Goal: Information Seeking & Learning: Learn about a topic

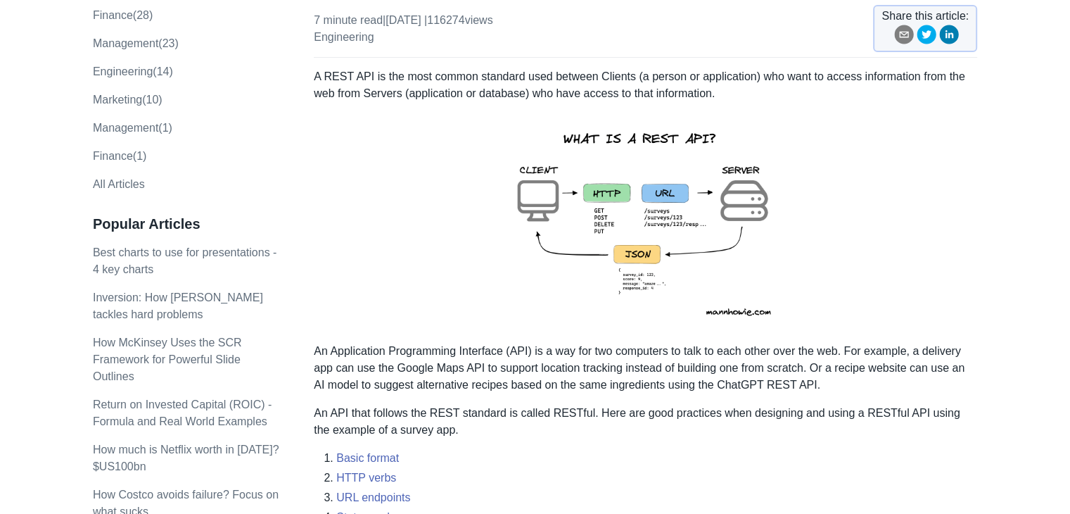
scroll to position [211, 0]
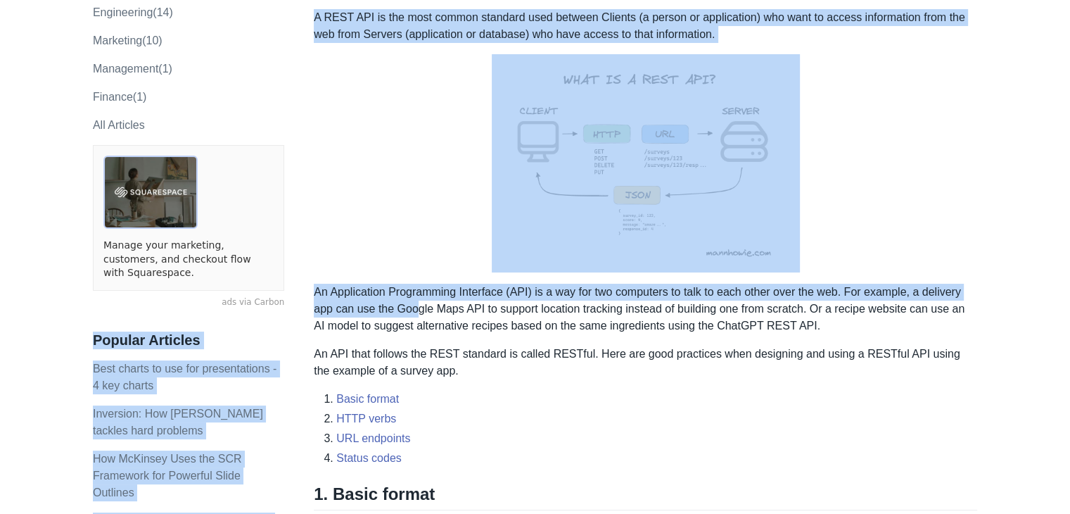
drag, startPoint x: 310, startPoint y: 287, endPoint x: 415, endPoint y: 303, distance: 106.7
click at [415, 303] on p "An Application Programming Interface (API) is a way for two computers to talk t…" at bounding box center [645, 309] width 663 height 51
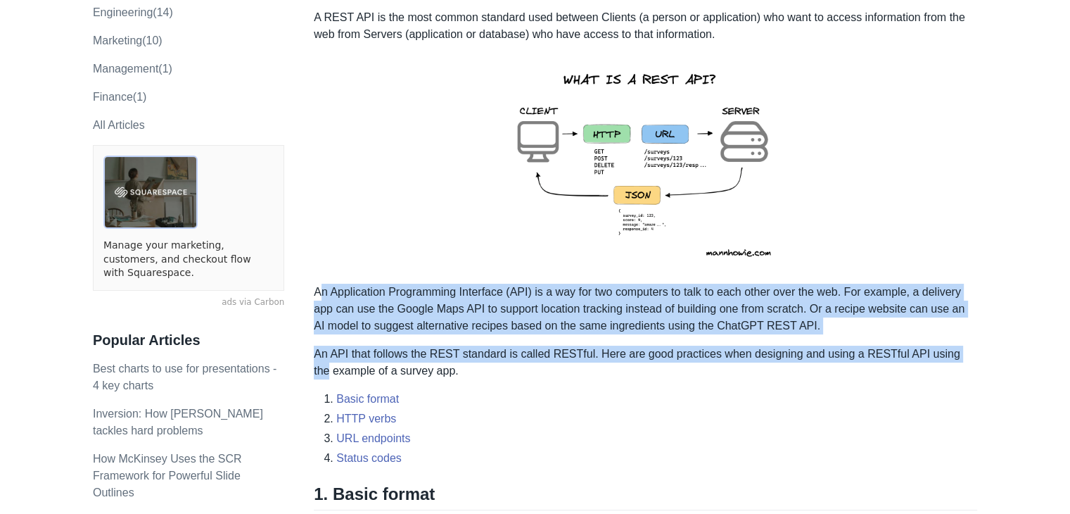
drag, startPoint x: 319, startPoint y: 291, endPoint x: 975, endPoint y: 356, distance: 659.0
click at [975, 356] on p "An API that follows the REST standard is called RESTful. Here are good practice…" at bounding box center [645, 362] width 663 height 34
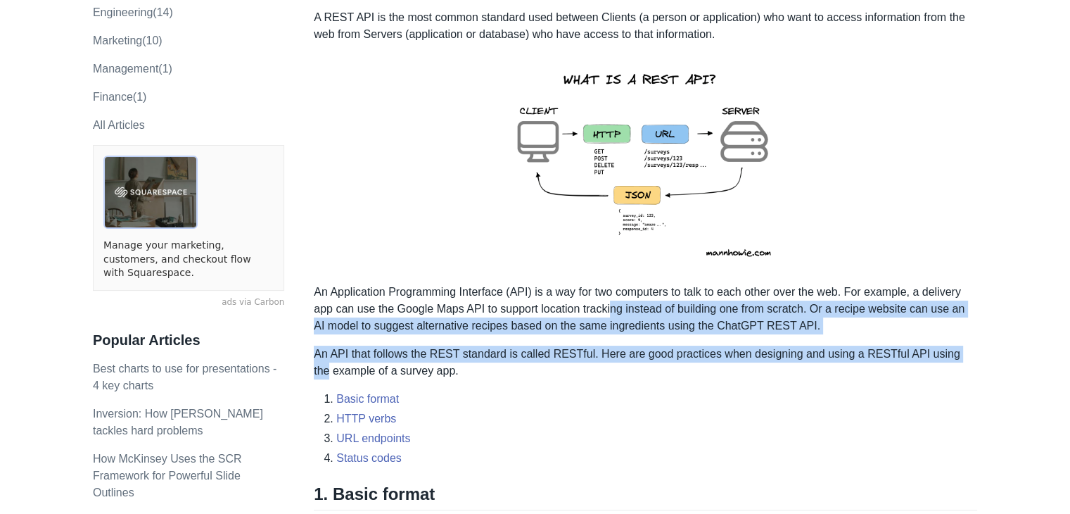
drag, startPoint x: 936, startPoint y: 357, endPoint x: 612, endPoint y: 313, distance: 327.4
click at [612, 313] on p "An Application Programming Interface (API) is a way for two computers to talk t…" at bounding box center [645, 309] width 663 height 51
drag, startPoint x: 619, startPoint y: 312, endPoint x: 979, endPoint y: 352, distance: 362.5
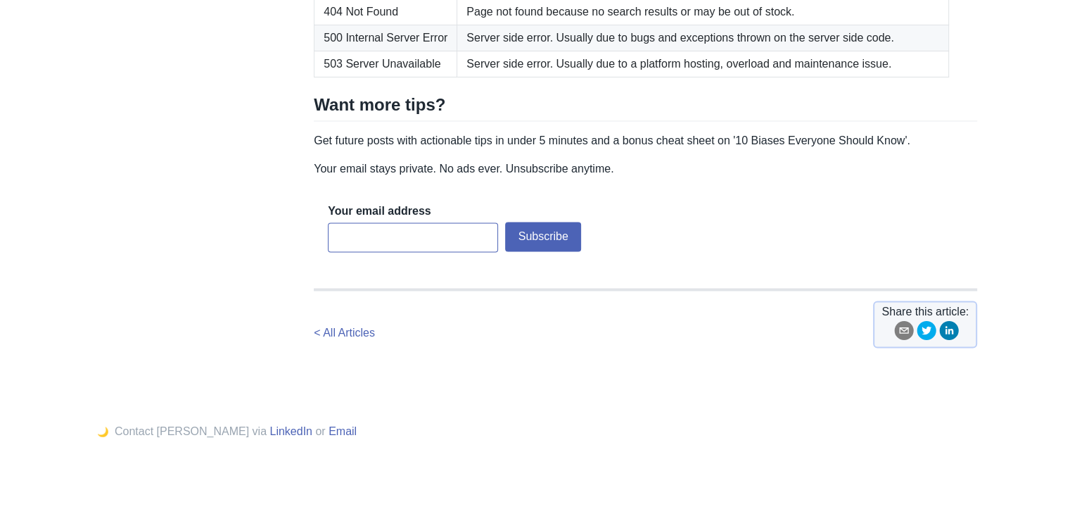
scroll to position [2553, 0]
